Goal: Information Seeking & Learning: Find specific fact

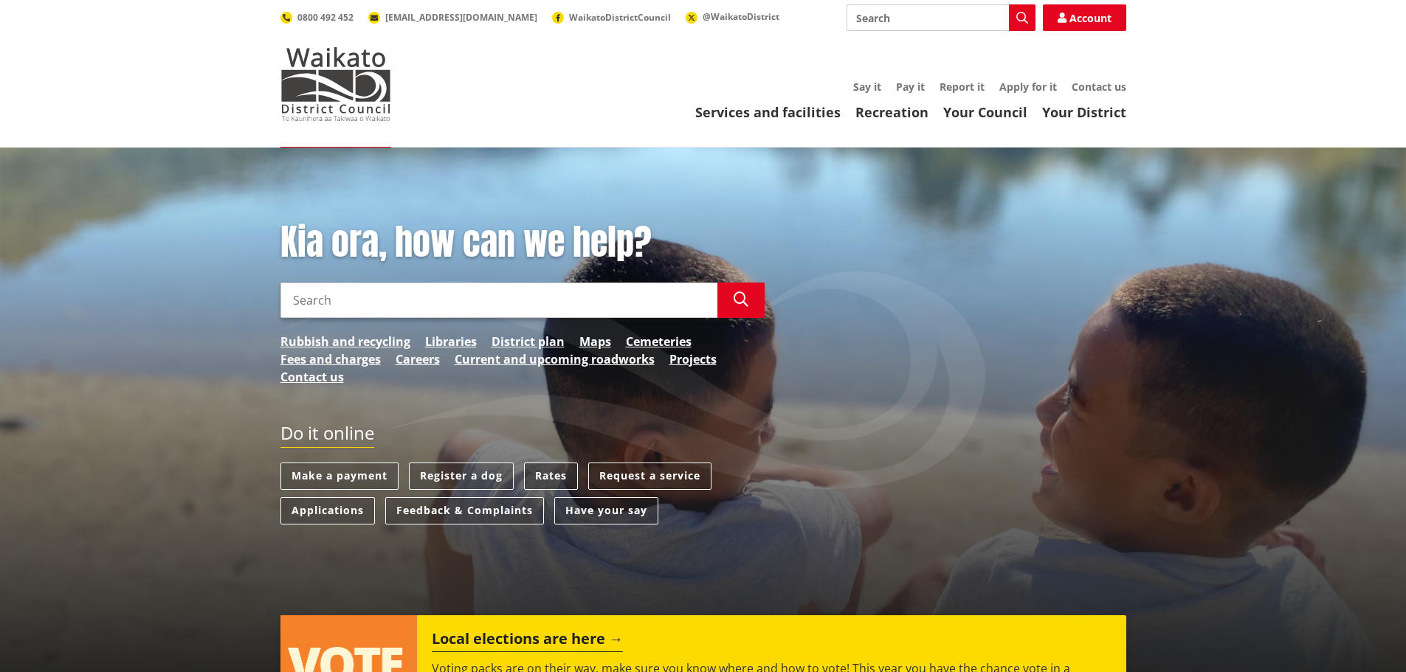
click at [551, 472] on link "Rates" at bounding box center [551, 476] width 54 height 27
click at [544, 475] on link "Rates" at bounding box center [551, 476] width 54 height 27
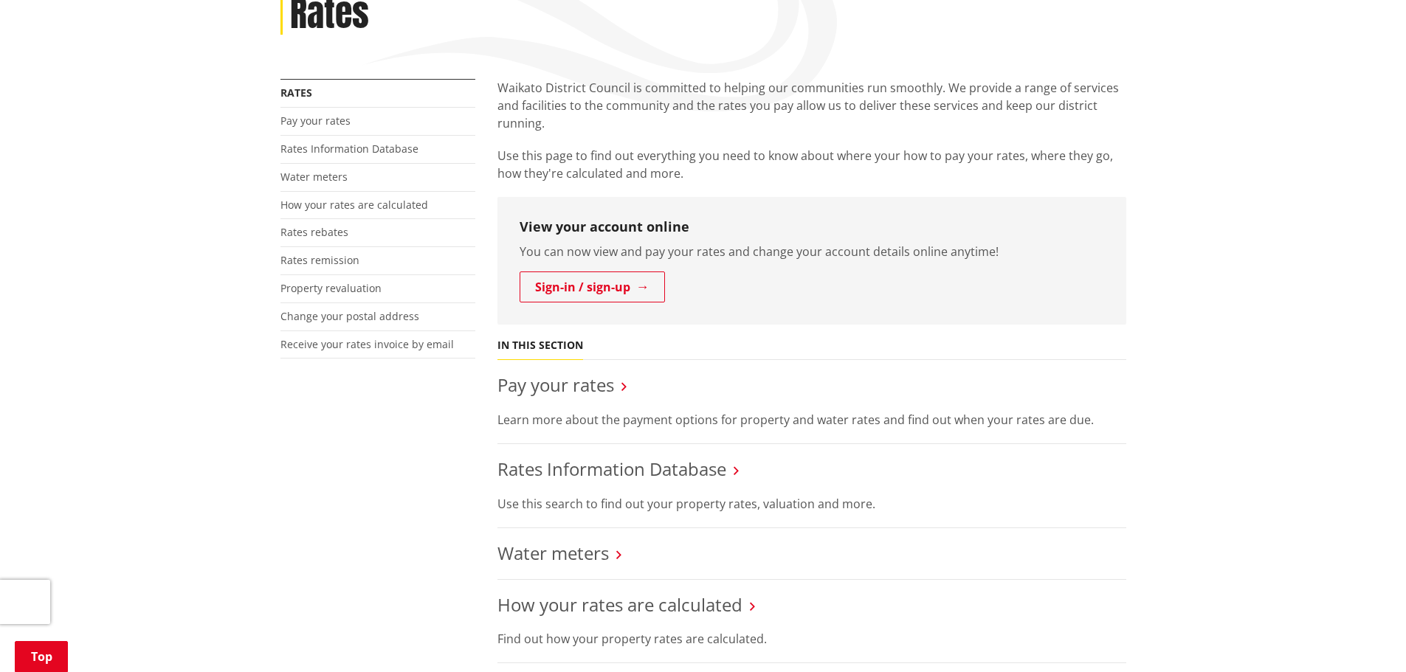
scroll to position [221, 0]
click at [633, 469] on link "Rates Information Database" at bounding box center [611, 467] width 229 height 24
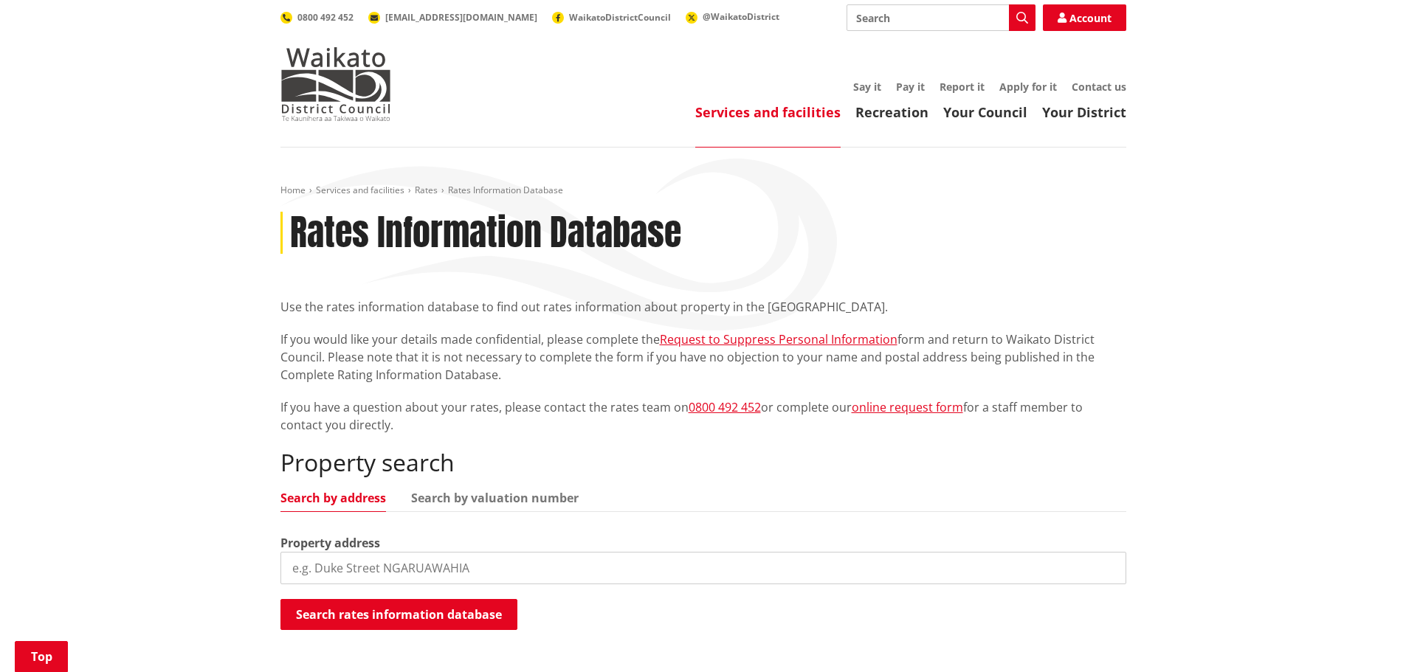
scroll to position [221, 0]
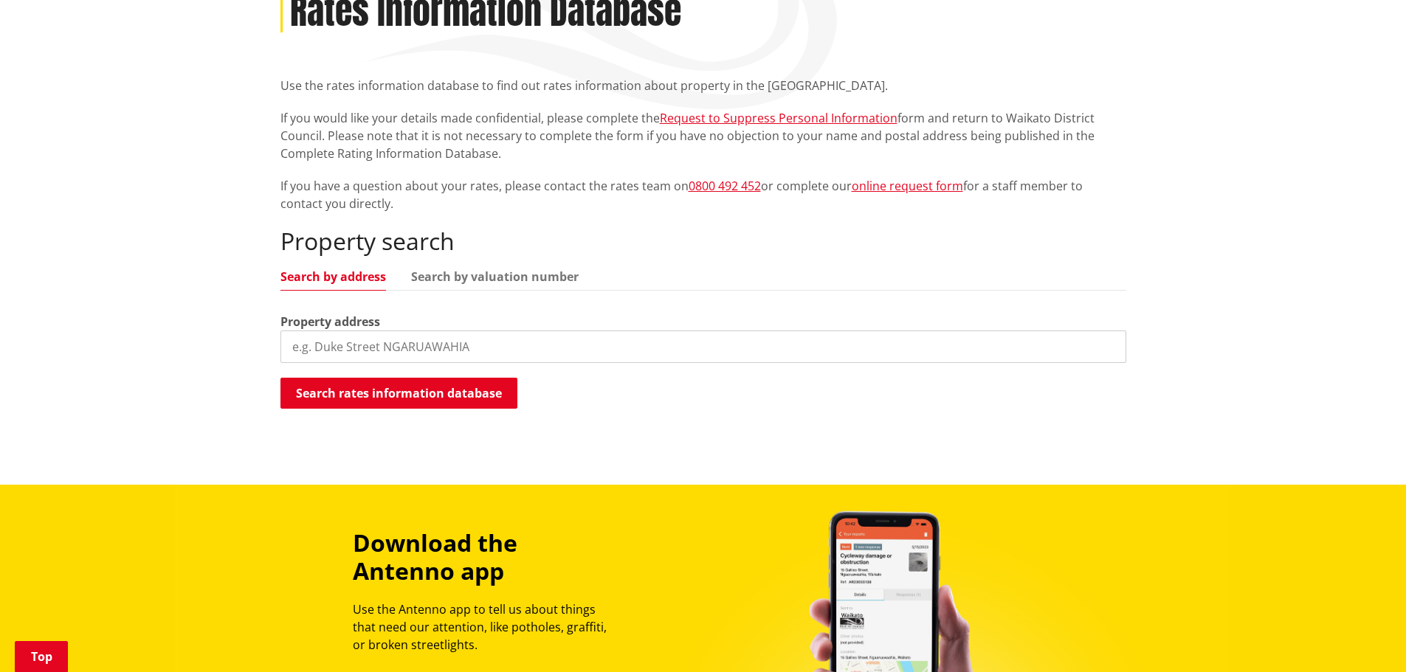
click at [317, 346] on input "search" at bounding box center [703, 347] width 846 height 32
click at [441, 387] on button "Search rates information database" at bounding box center [398, 393] width 237 height 31
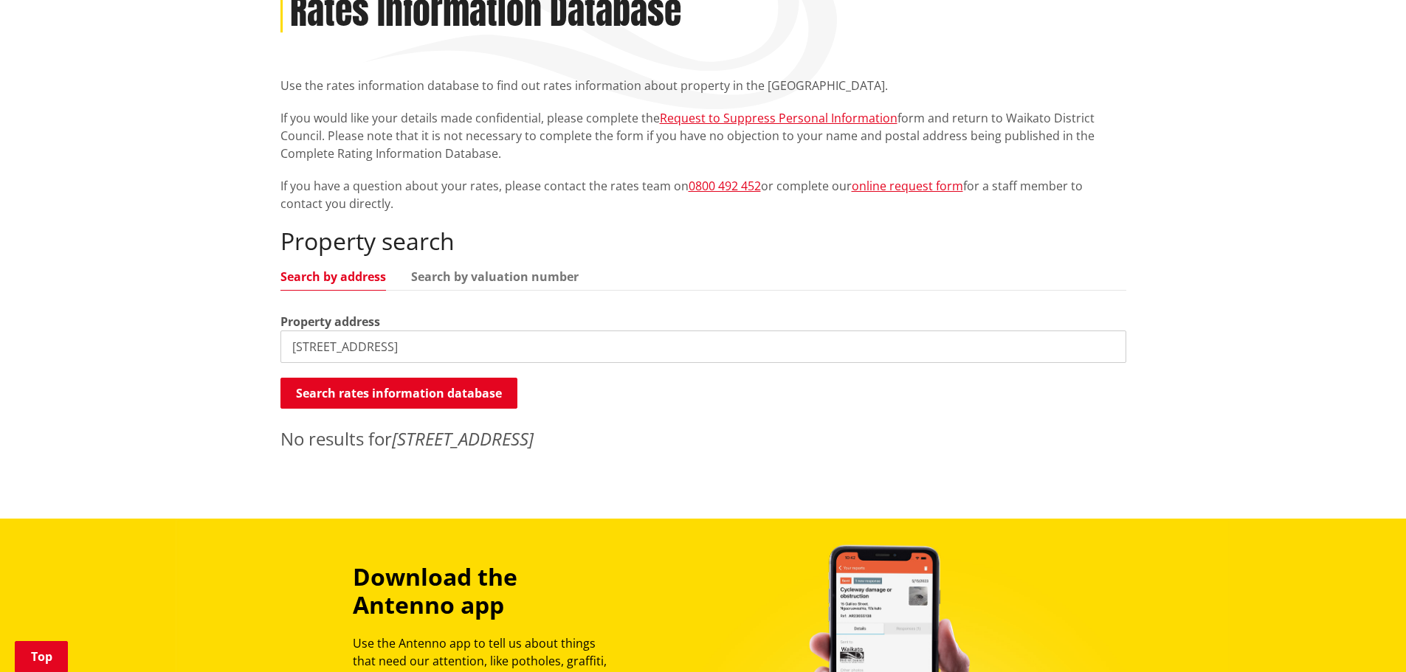
click at [406, 345] on input "2 Bow Street, Raglan" at bounding box center [703, 347] width 846 height 32
drag, startPoint x: 415, startPoint y: 346, endPoint x: 284, endPoint y: 345, distance: 130.6
click at [284, 345] on input "2 Bow Street, Raglan" at bounding box center [703, 347] width 846 height 32
type input "2 Bow"
drag, startPoint x: 328, startPoint y: 343, endPoint x: 217, endPoint y: 344, distance: 111.4
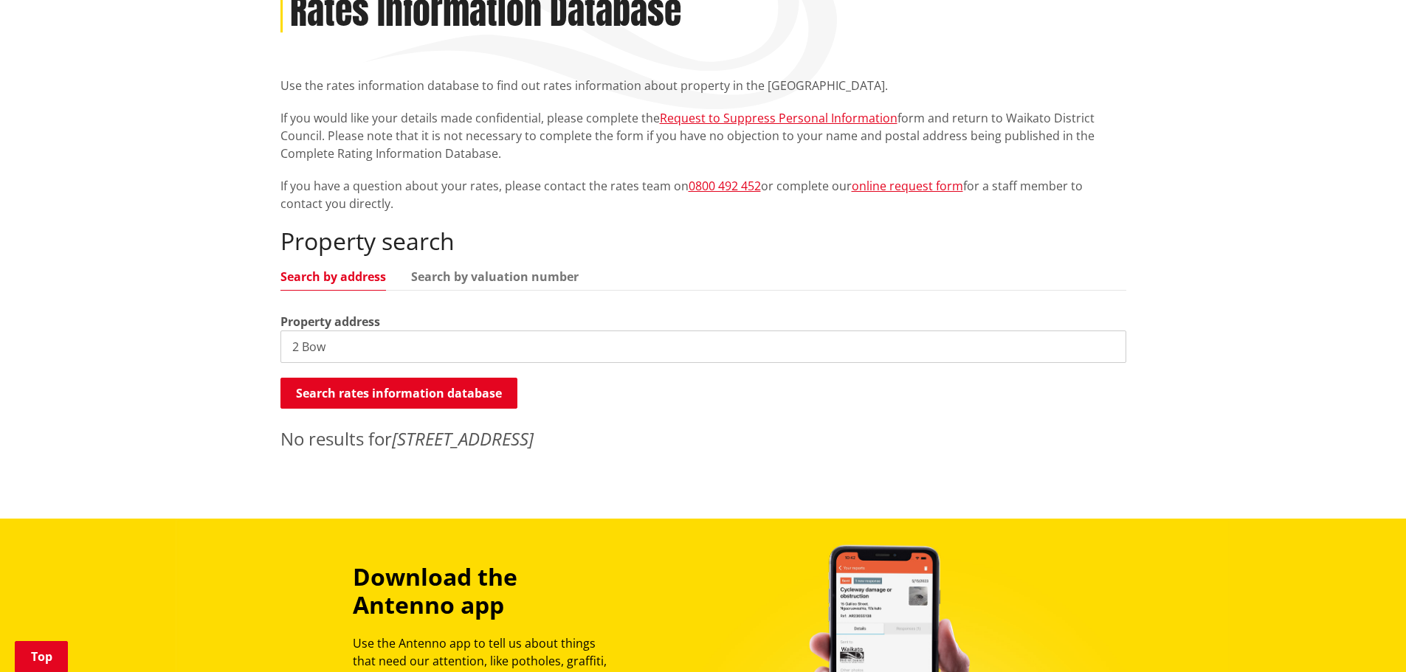
click at [217, 344] on div "Home Services and facilities Rates Rates Information Database Rates Information…" at bounding box center [703, 222] width 1406 height 593
type input "2 Bow Street"
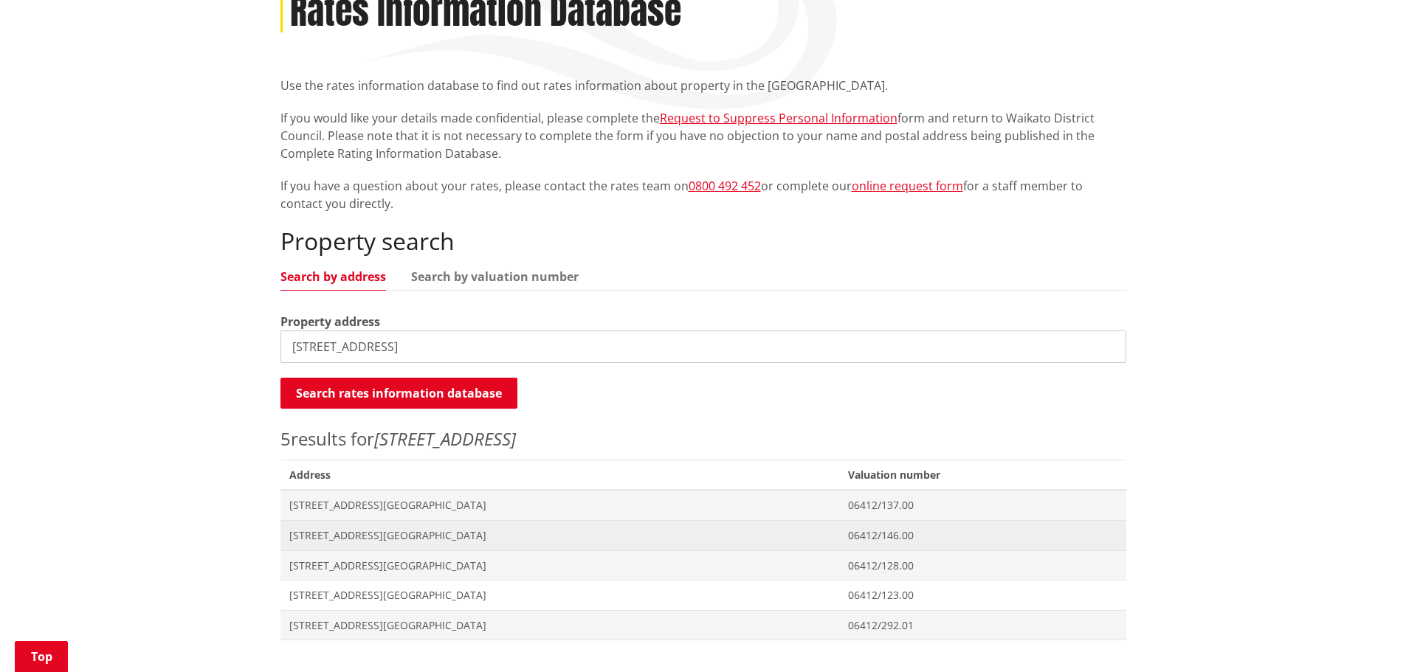
click at [360, 534] on span "2 Bow Street RAGLAN" at bounding box center [560, 535] width 542 height 15
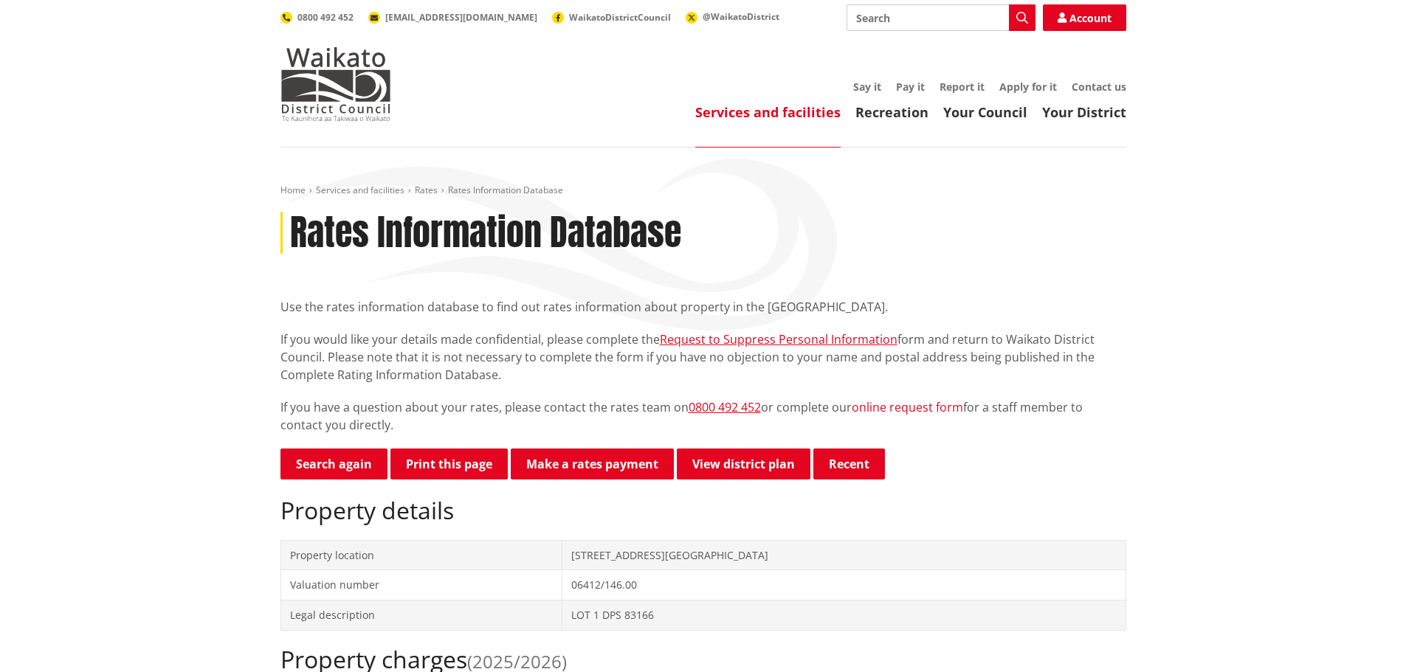
click at [919, 407] on link "online request form" at bounding box center [907, 407] width 111 height 16
